Goal: Find specific page/section: Find specific page/section

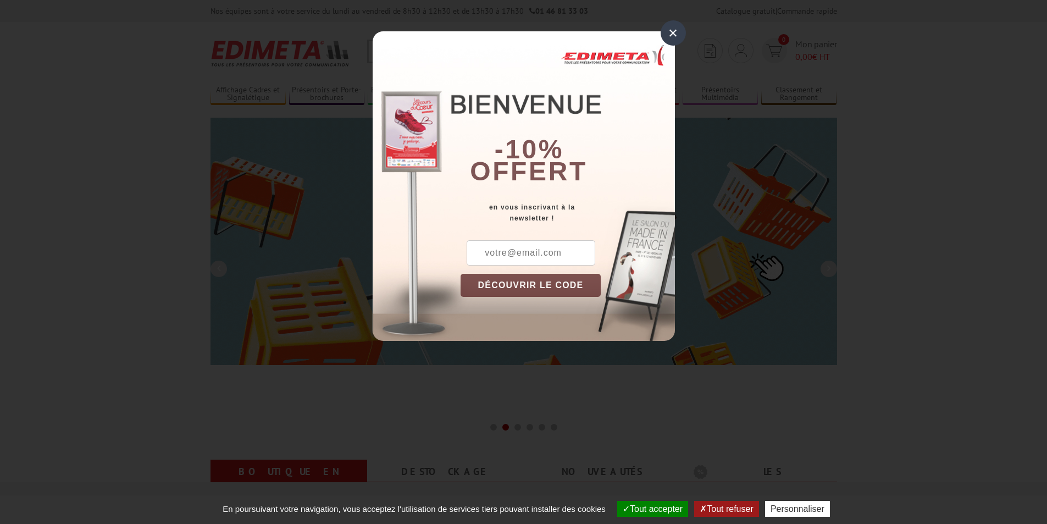
click at [673, 31] on div "×" at bounding box center [673, 32] width 25 height 25
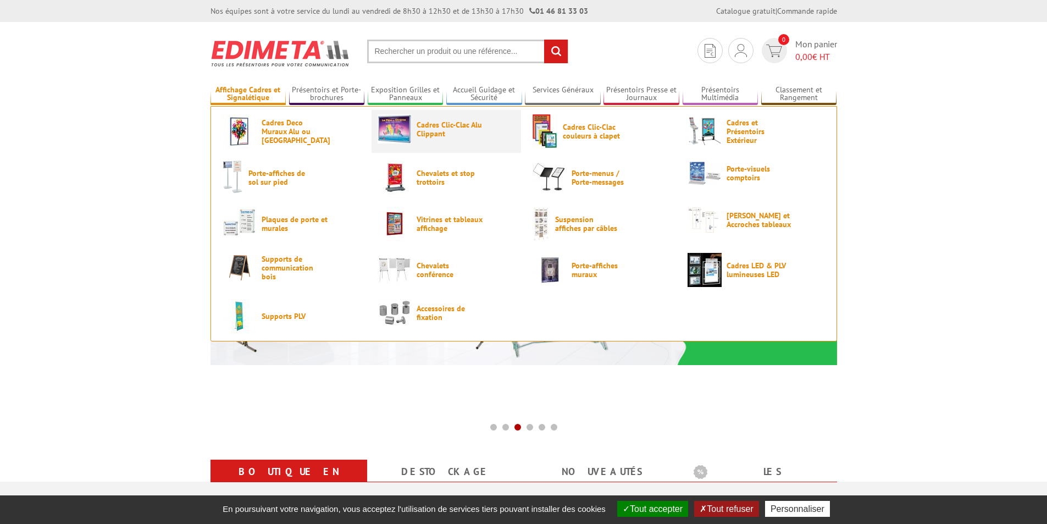
click at [426, 133] on span "Cadres Clic-Clac Alu Clippant" at bounding box center [450, 129] width 66 height 18
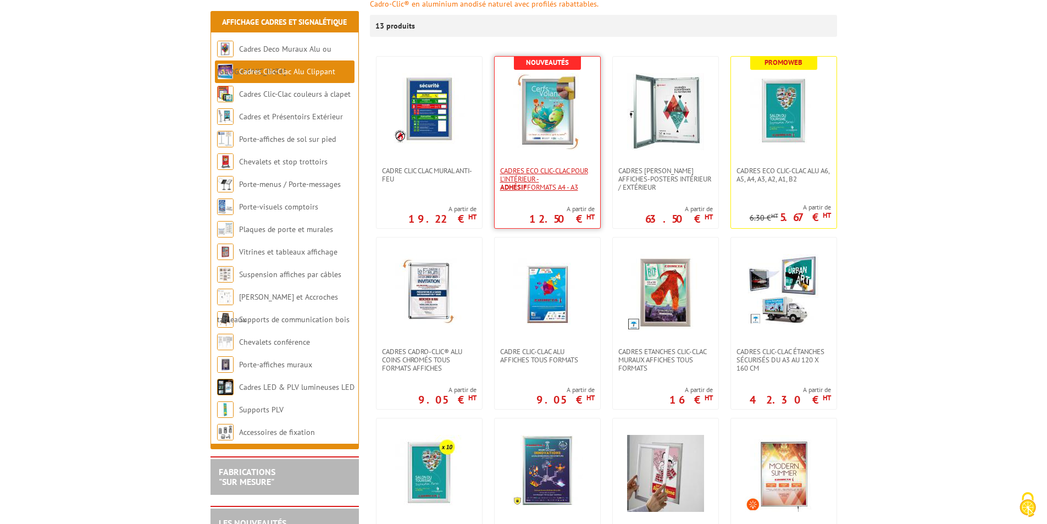
scroll to position [220, 0]
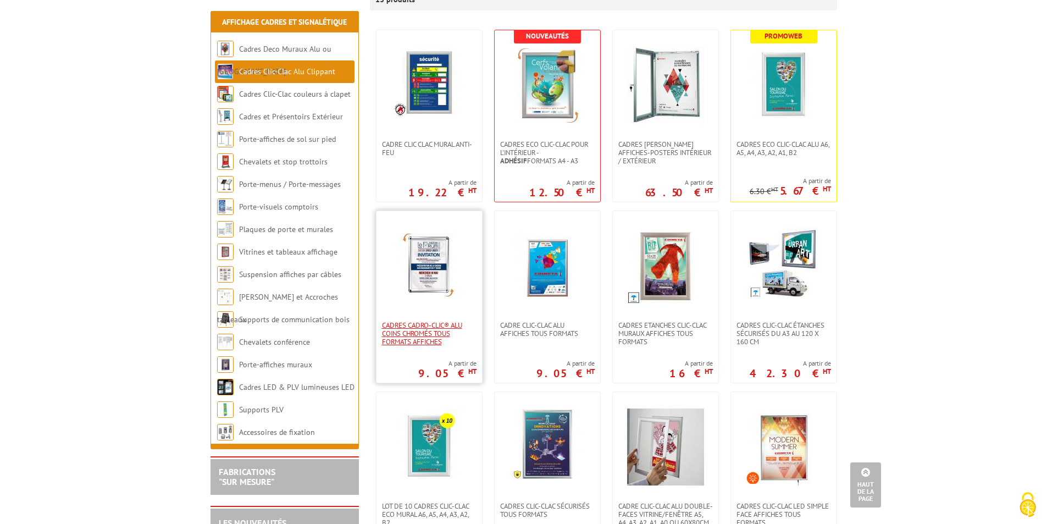
click at [424, 345] on span "Cadres Cadro-Clic® Alu coins chromés tous formats affiches" at bounding box center [429, 333] width 95 height 25
